Goal: Find specific page/section: Find specific page/section

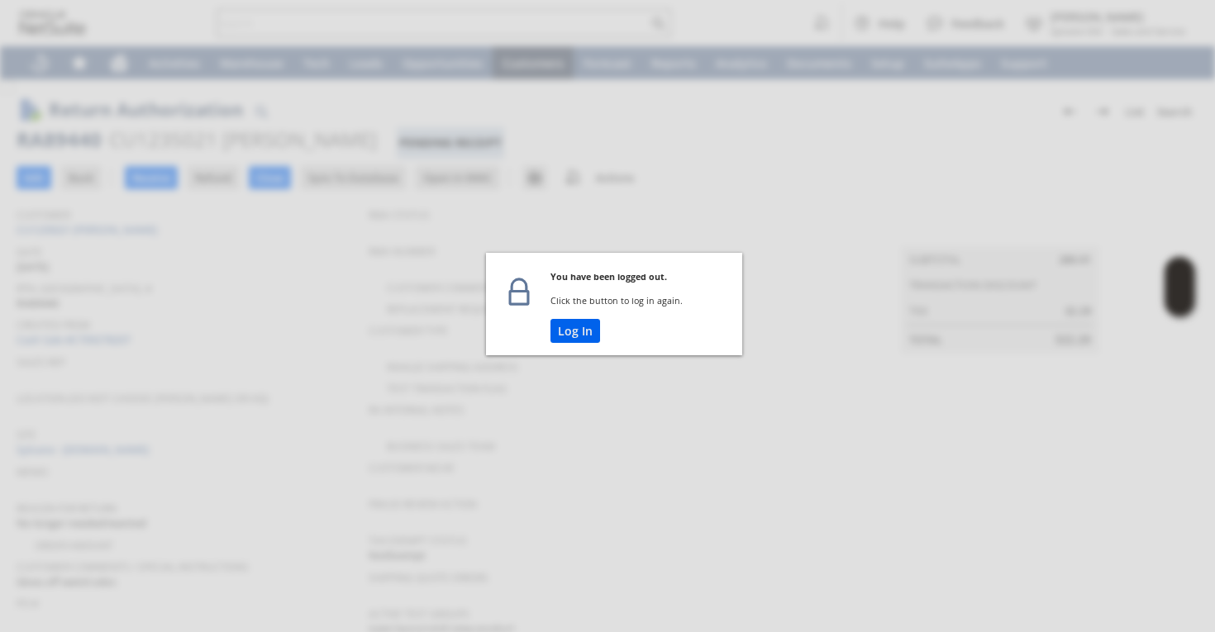
scroll to position [46, 0]
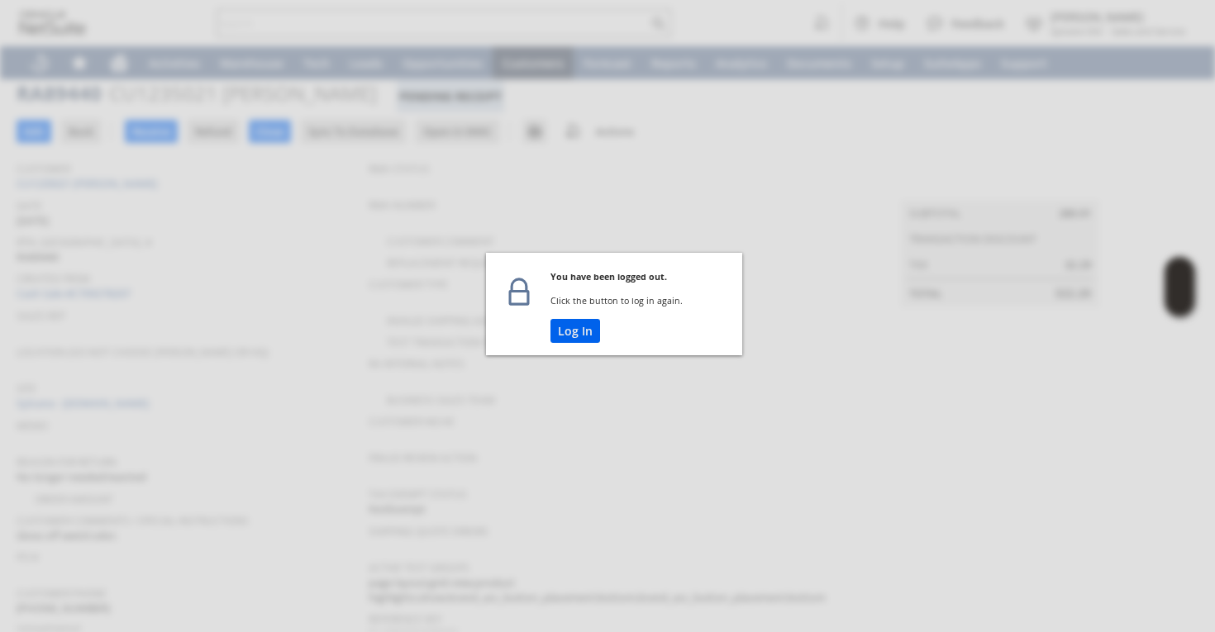
click at [570, 342] on button "Log In" at bounding box center [575, 331] width 50 height 24
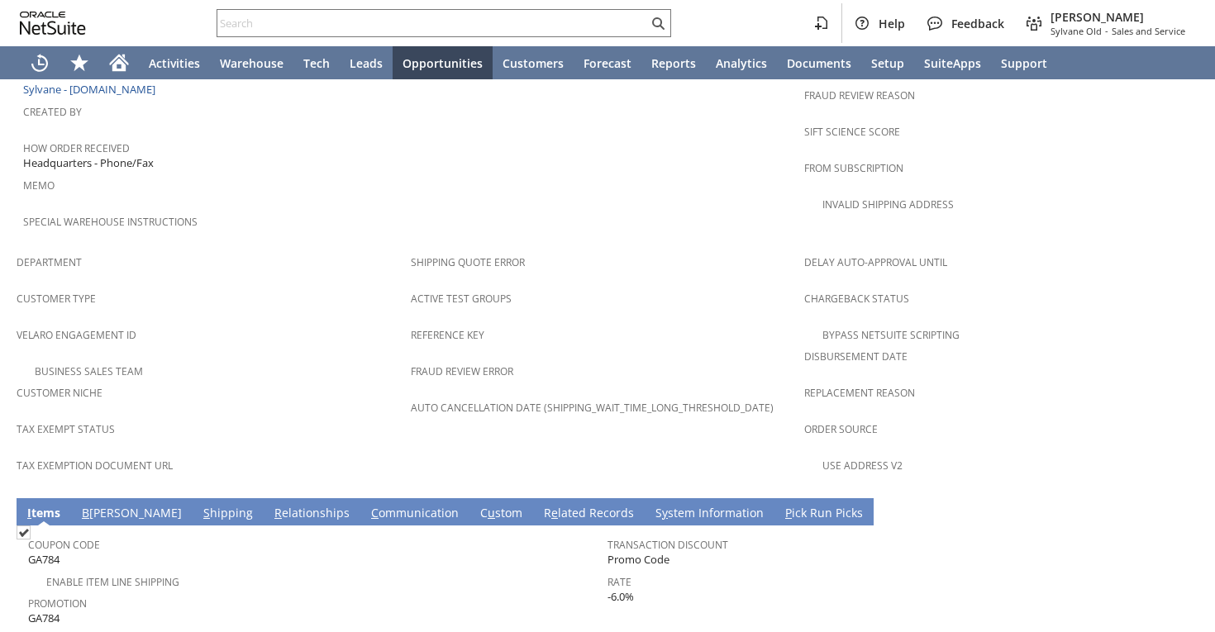
scroll to position [842, 0]
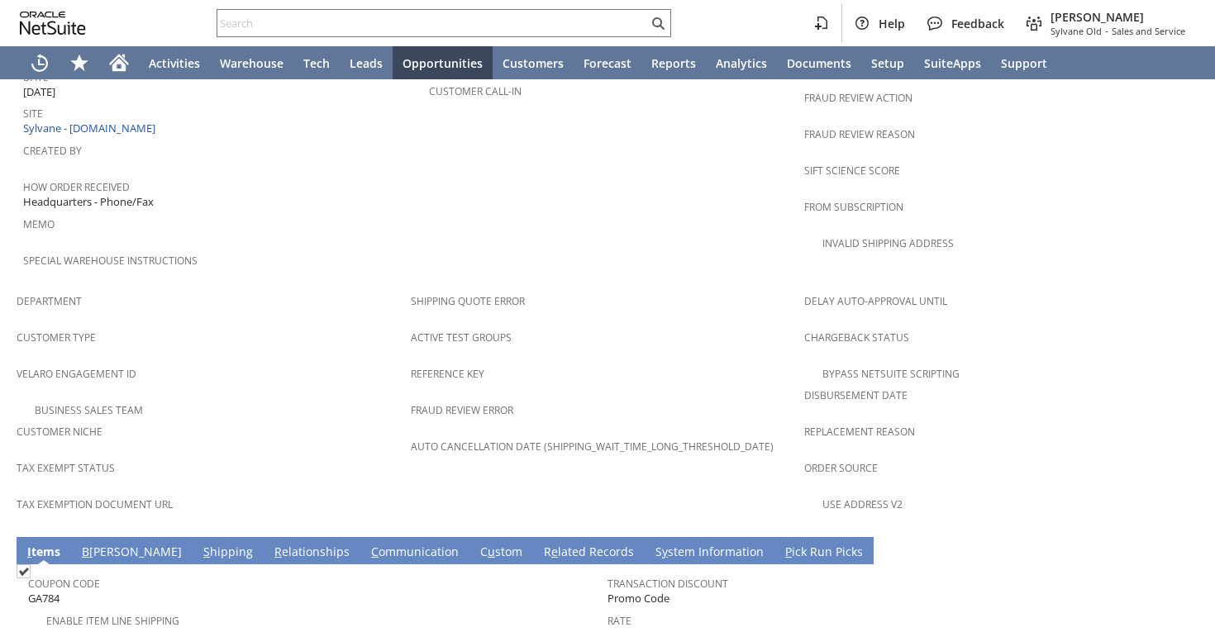
click at [367, 544] on link "C ommunication" at bounding box center [415, 553] width 96 height 18
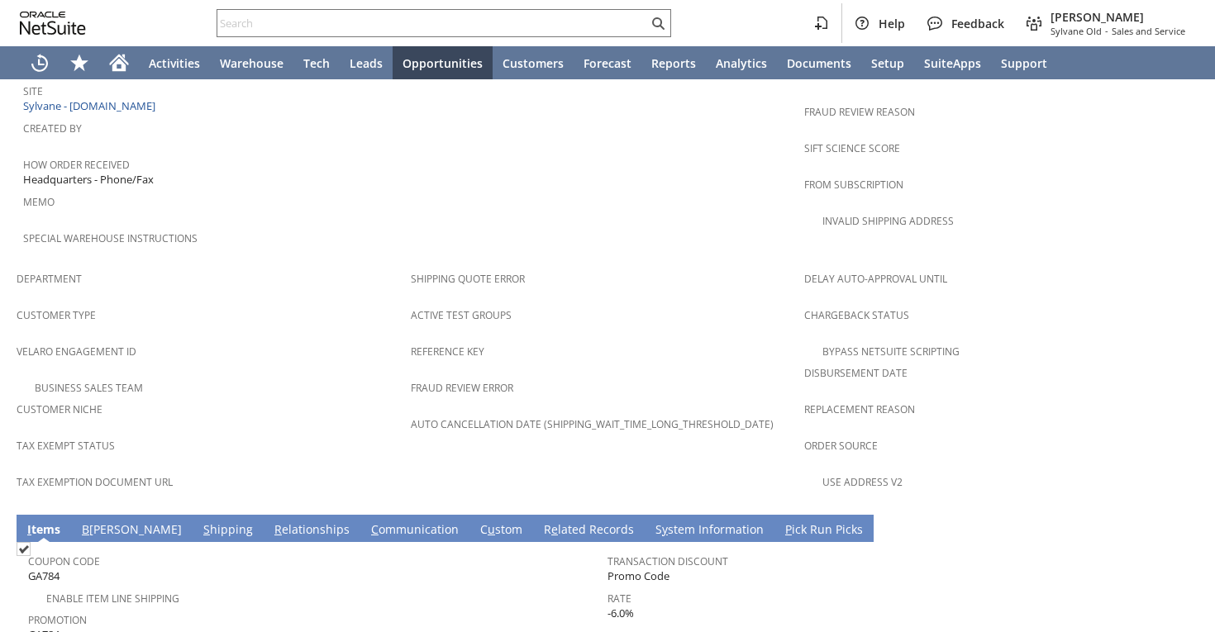
scroll to position [866, 0]
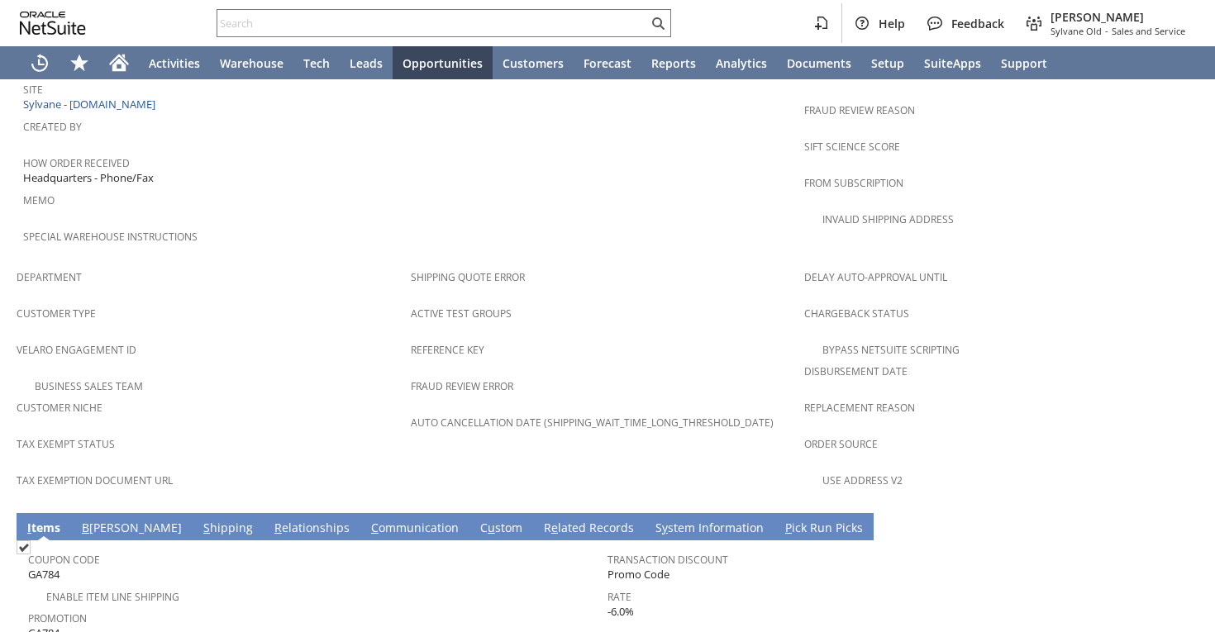
click at [367, 520] on link "C ommunication" at bounding box center [415, 529] width 96 height 18
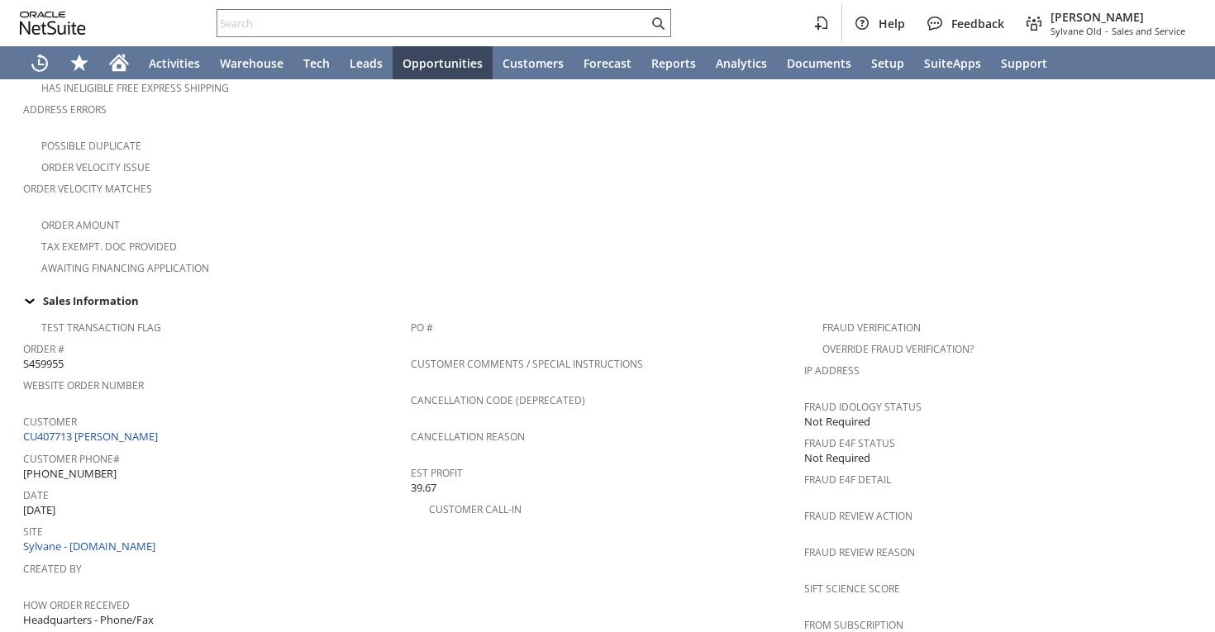
scroll to position [0, 0]
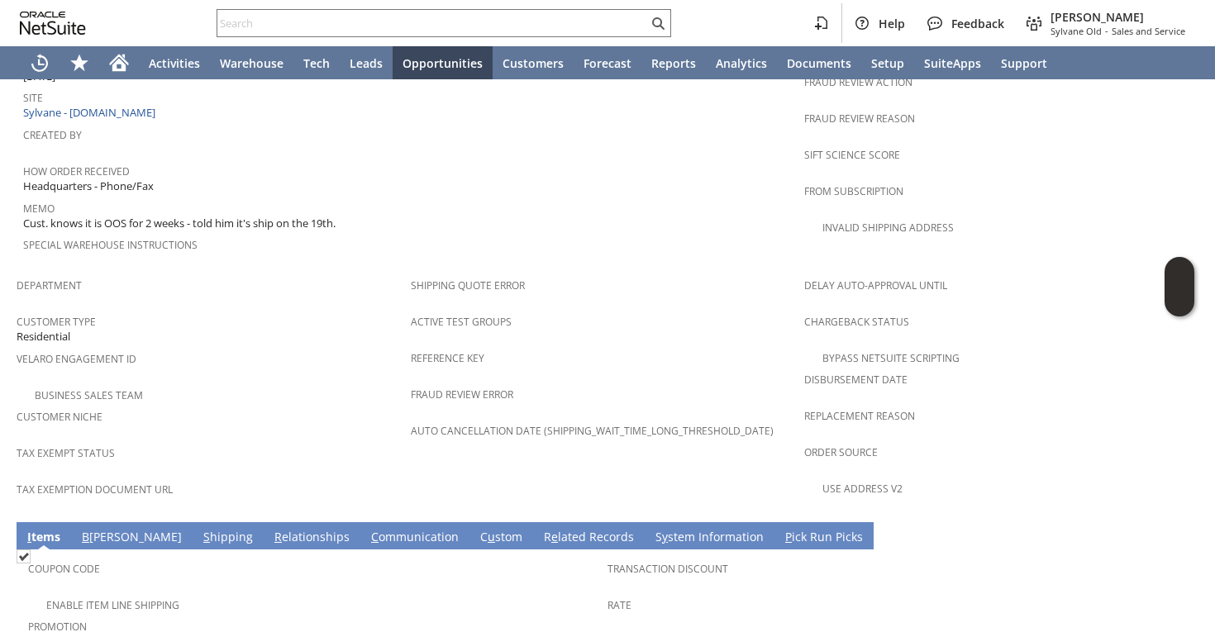
scroll to position [1044, 0]
